Goal: Task Accomplishment & Management: Complete application form

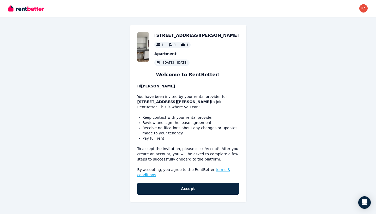
click at [215, 169] on link "terms & conditions" at bounding box center [183, 171] width 93 height 9
click at [190, 44] on div "1 1 1" at bounding box center [172, 45] width 36 height 6
click at [188, 67] on div "6/130 Williams Road, Prahran 1 1 1 Apartment 19 Aug 2025 - 18 May 2026 Welcome …" at bounding box center [188, 113] width 116 height 177
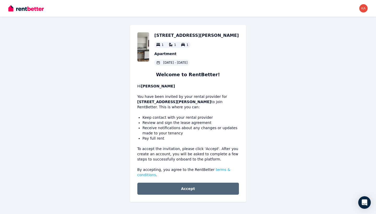
click at [190, 189] on button "Accept" at bounding box center [187, 189] width 101 height 12
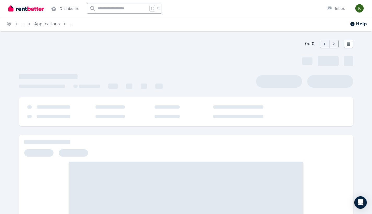
scroll to position [54, 0]
click at [360, 8] on img "button" at bounding box center [359, 8] width 8 height 8
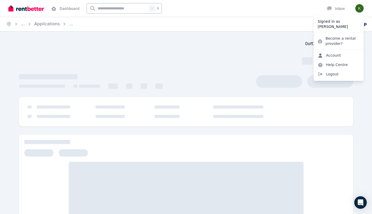
click at [336, 54] on link "Account" at bounding box center [329, 55] width 32 height 9
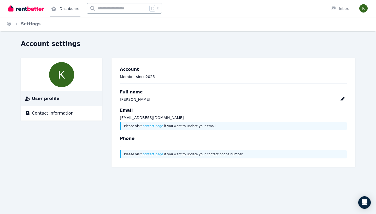
click at [67, 8] on link "Dashboard" at bounding box center [65, 8] width 30 height 17
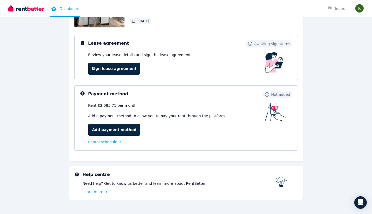
scroll to position [70, 0]
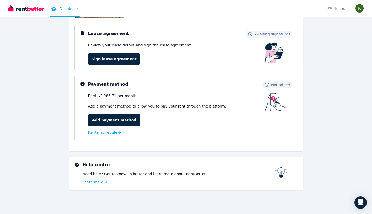
click at [118, 52] on div "Review your lease details and sign the lease agreement. Sign lease agreement" at bounding box center [140, 54] width 104 height 22
click at [119, 56] on link "Sign lease agreement" at bounding box center [114, 59] width 52 height 12
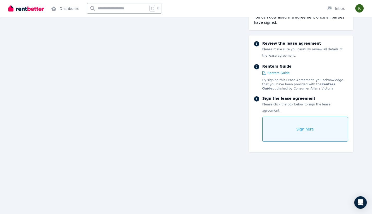
scroll to position [623, 0]
